Goal: Find specific page/section: Find specific page/section

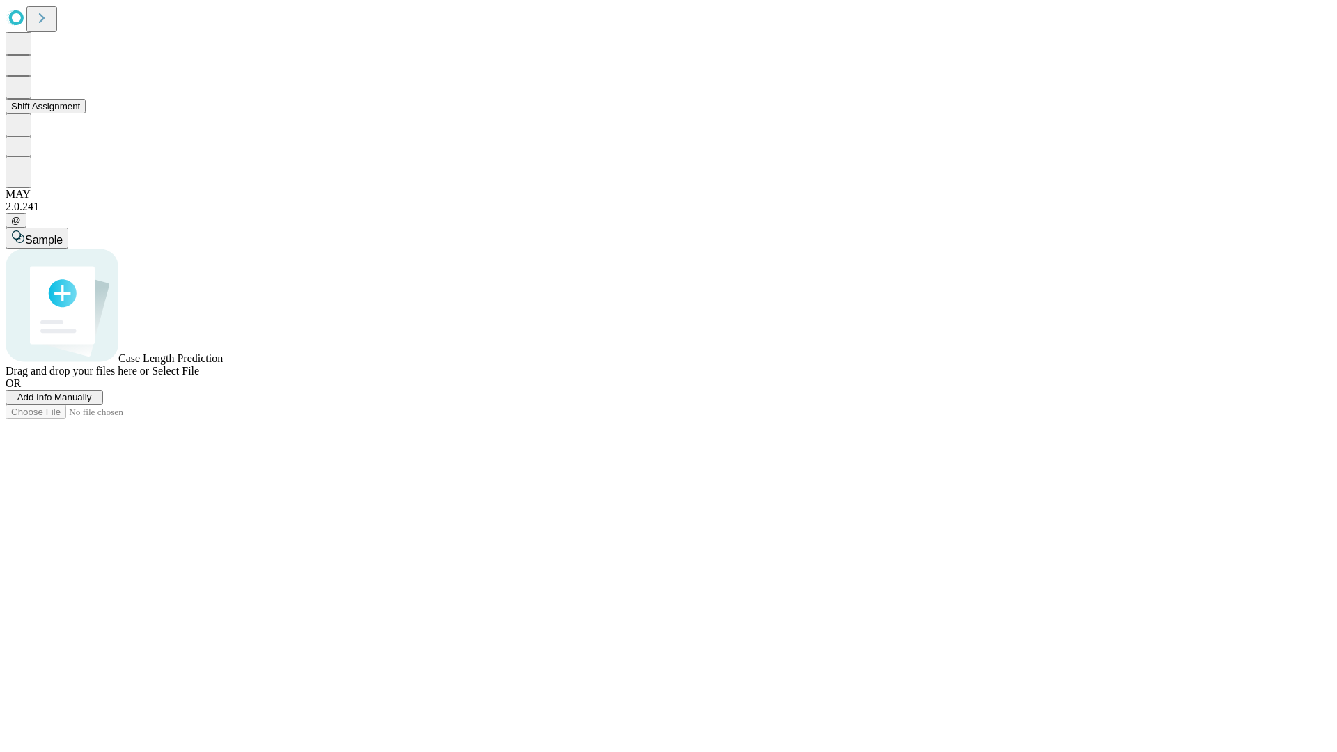
click at [86, 113] on button "Shift Assignment" at bounding box center [46, 106] width 80 height 15
